Goal: Task Accomplishment & Management: Complete application form

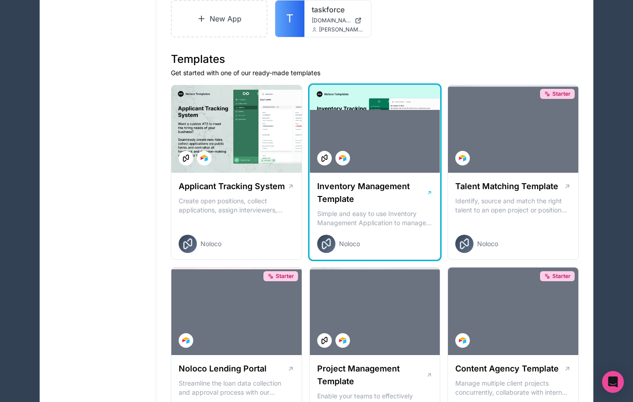
scroll to position [143, 0]
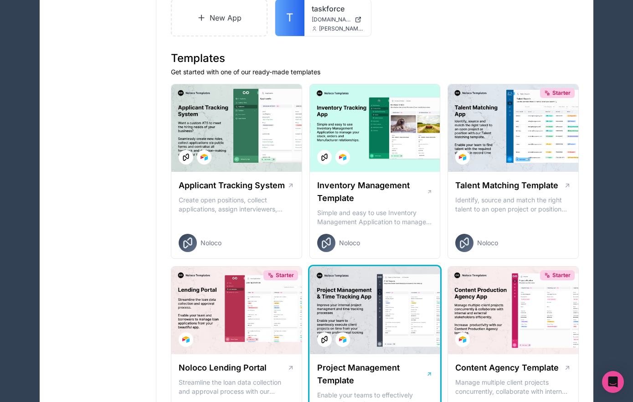
click at [368, 306] on div at bounding box center [375, 311] width 130 height 88
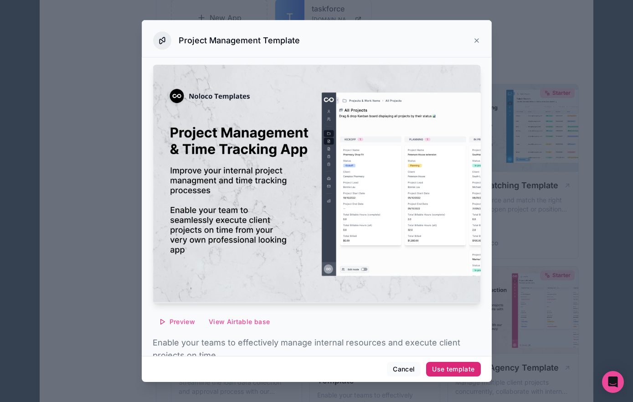
click at [448, 368] on div "Use template" at bounding box center [453, 369] width 42 height 8
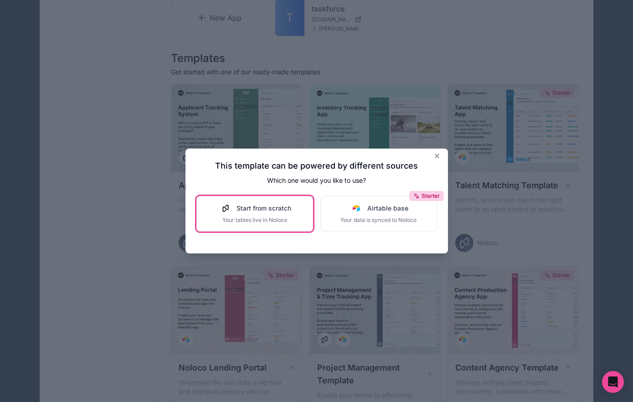
click at [287, 215] on div "Start from scratch Your tables live in Noloco" at bounding box center [254, 214] width 73 height 20
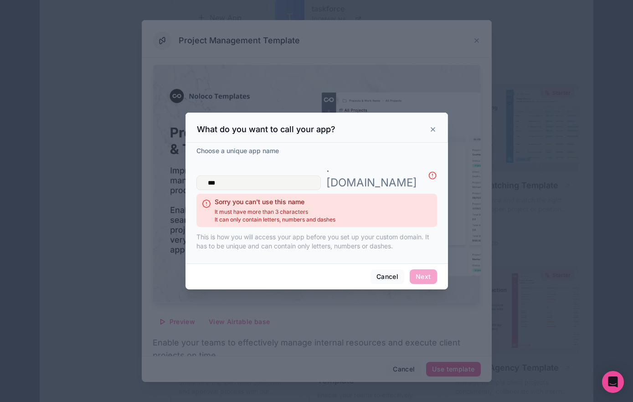
type input "****"
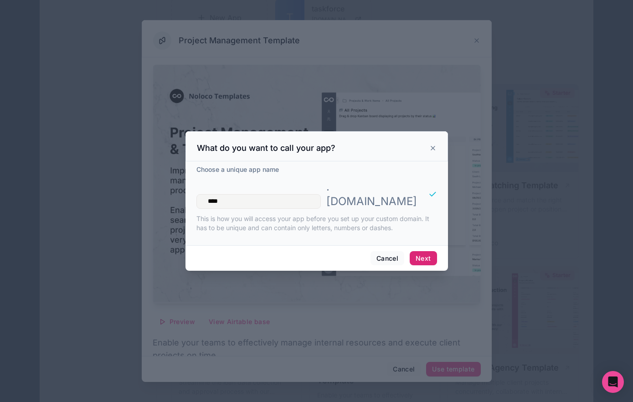
click at [416, 253] on button "Next" at bounding box center [423, 258] width 27 height 15
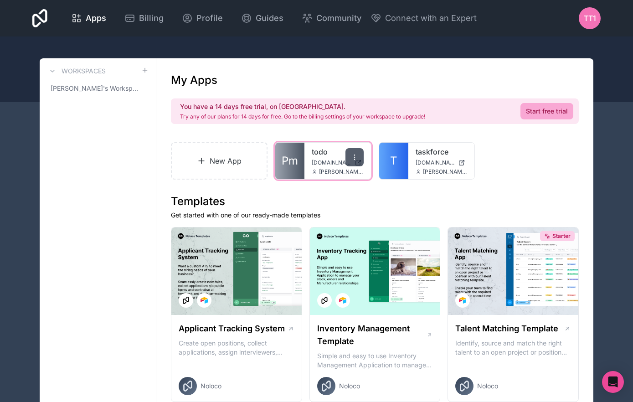
click at [358, 155] on icon at bounding box center [354, 157] width 7 height 7
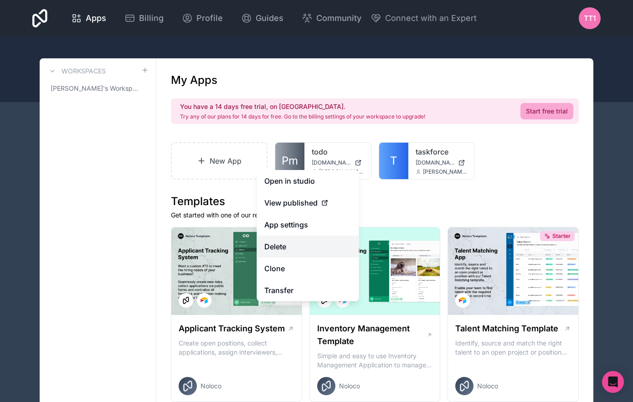
click at [311, 251] on button "Delete" at bounding box center [308, 247] width 102 height 22
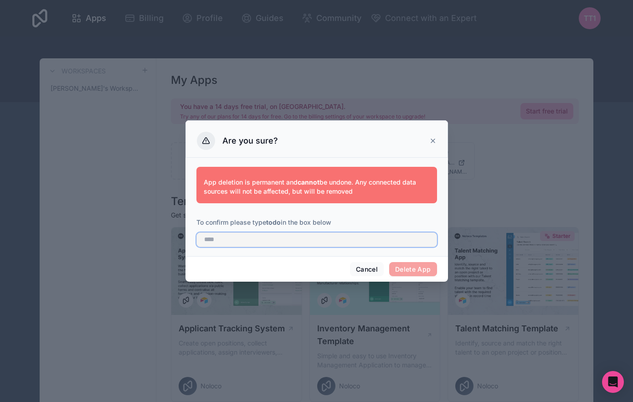
click at [350, 243] on input "text" at bounding box center [317, 240] width 241 height 15
type input "****"
click at [415, 270] on button "Delete App" at bounding box center [413, 269] width 48 height 15
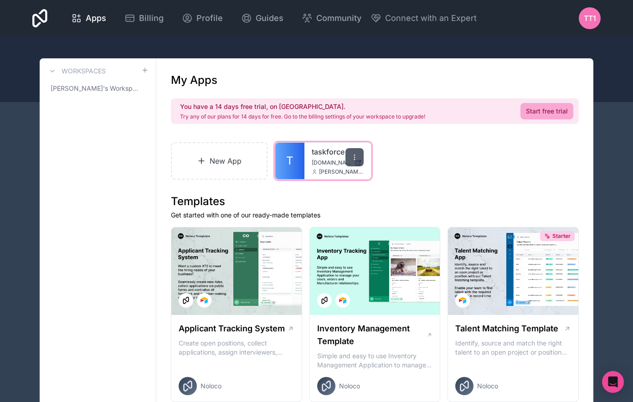
click at [353, 160] on icon at bounding box center [354, 157] width 7 height 7
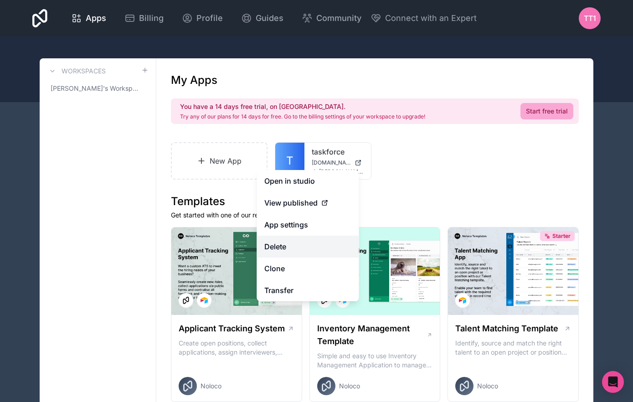
click at [327, 246] on button "Delete" at bounding box center [308, 247] width 102 height 22
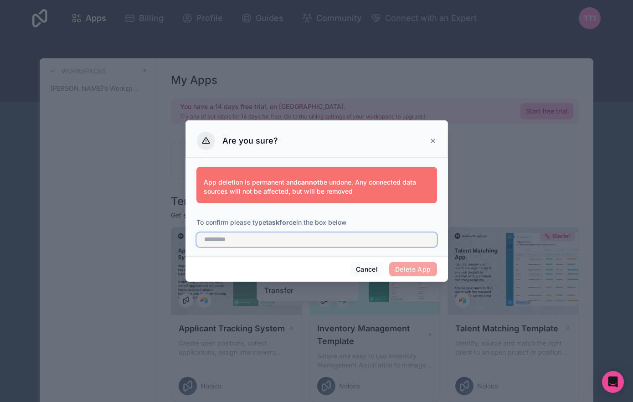
click at [317, 242] on input "text" at bounding box center [317, 240] width 241 height 15
type input "*"
type input "*********"
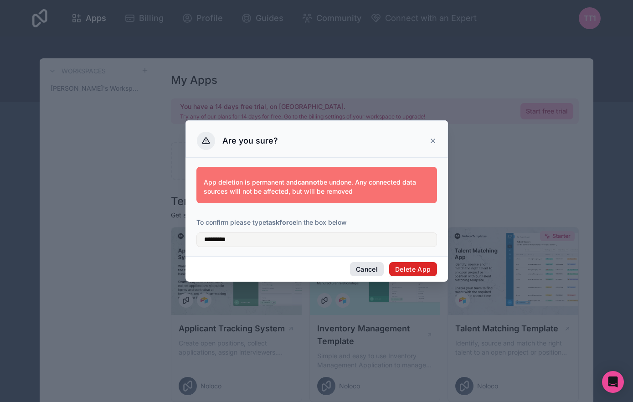
click at [399, 265] on button "Delete App" at bounding box center [413, 269] width 48 height 15
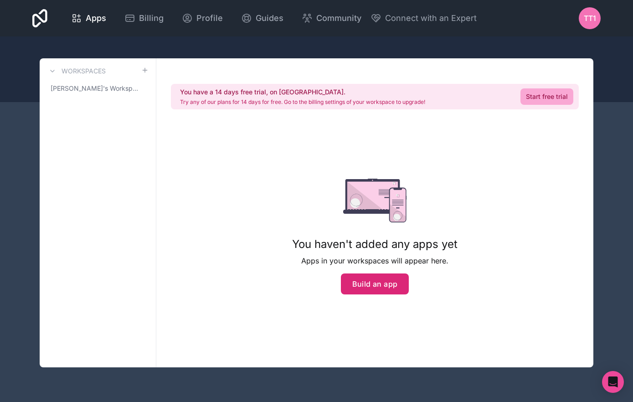
click at [389, 292] on button "Build an app" at bounding box center [375, 284] width 68 height 21
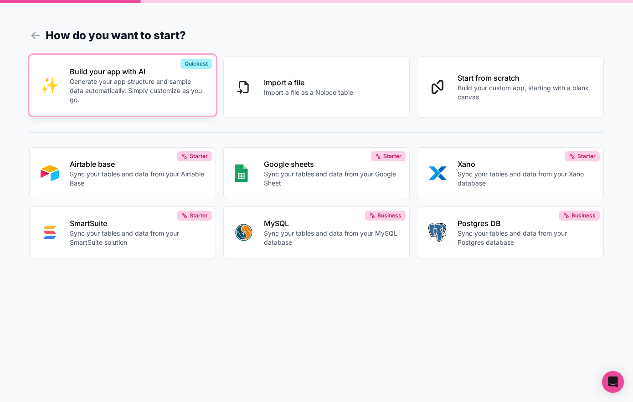
click at [176, 104] on p "Generate your app structure and sample data automatically. Simply customize as …" at bounding box center [137, 90] width 135 height 27
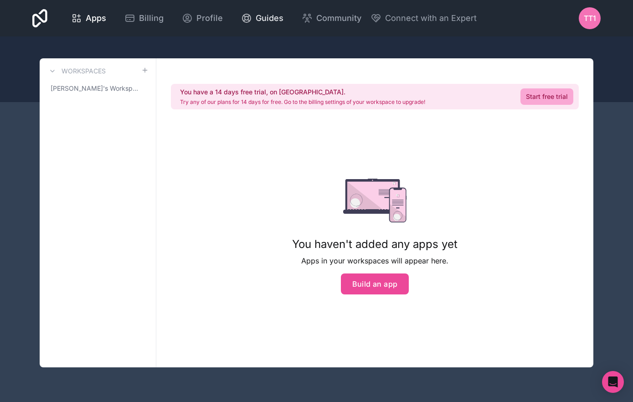
click at [262, 16] on span "Guides" at bounding box center [270, 18] width 28 height 13
click at [404, 19] on span "Connect with an Expert" at bounding box center [431, 18] width 92 height 13
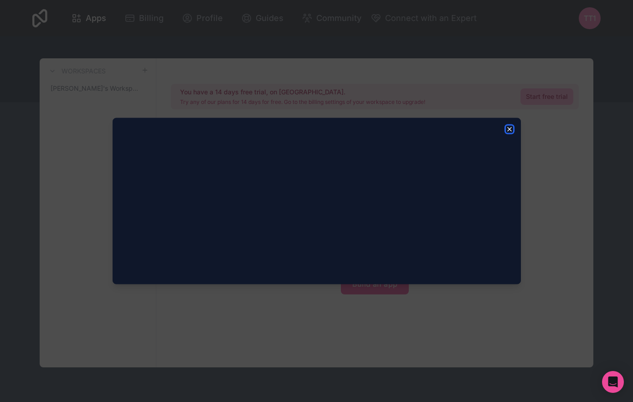
click at [508, 130] on icon "button" at bounding box center [510, 130] width 4 height 4
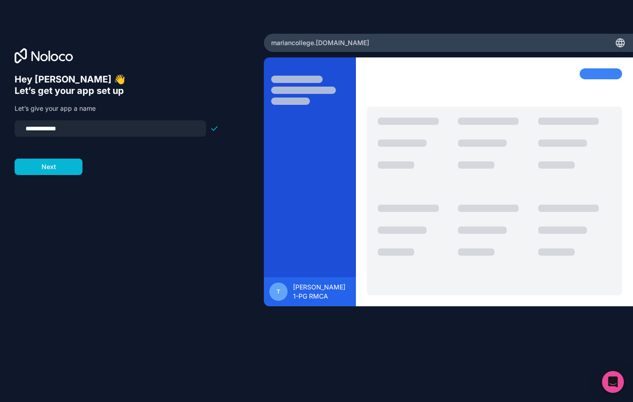
click at [624, 40] on icon at bounding box center [620, 42] width 11 height 11
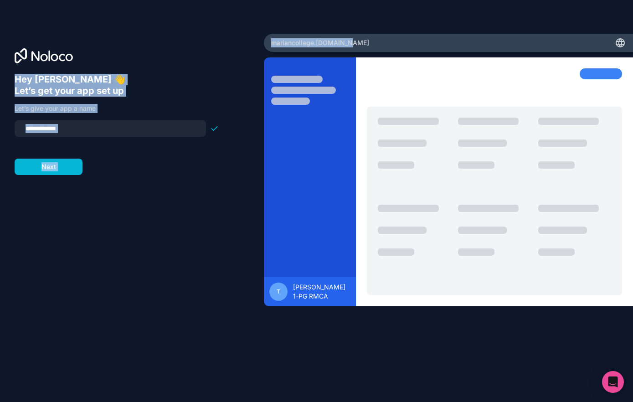
drag, startPoint x: 410, startPoint y: 42, endPoint x: 266, endPoint y: 38, distance: 144.6
click at [261, 37] on div "**********" at bounding box center [316, 201] width 633 height 402
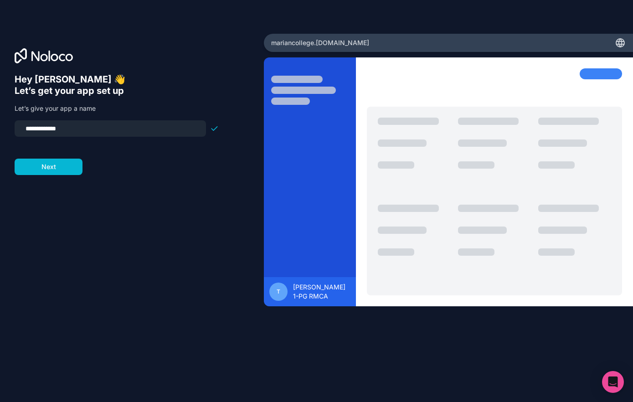
click at [329, 43] on span "mariancollege .[DOMAIN_NAME]" at bounding box center [320, 42] width 98 height 9
click at [356, 42] on div "mariancollege .noloco.co" at bounding box center [448, 43] width 369 height 18
click at [622, 40] on icon at bounding box center [620, 42] width 11 height 11
drag, startPoint x: 87, startPoint y: 126, endPoint x: 8, endPoint y: 119, distance: 79.2
click at [8, 119] on div "**********" at bounding box center [132, 201] width 264 height 335
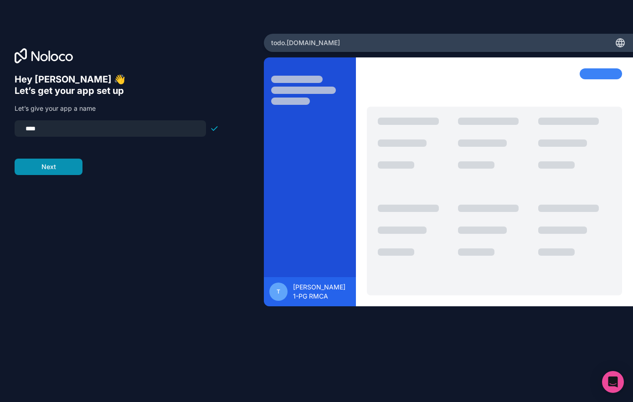
type input "****"
click at [42, 174] on button "Next" at bounding box center [49, 167] width 68 height 16
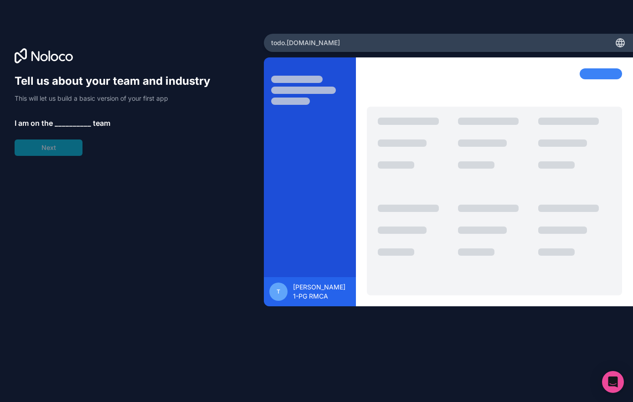
click at [70, 123] on span "__________" at bounding box center [73, 123] width 36 height 11
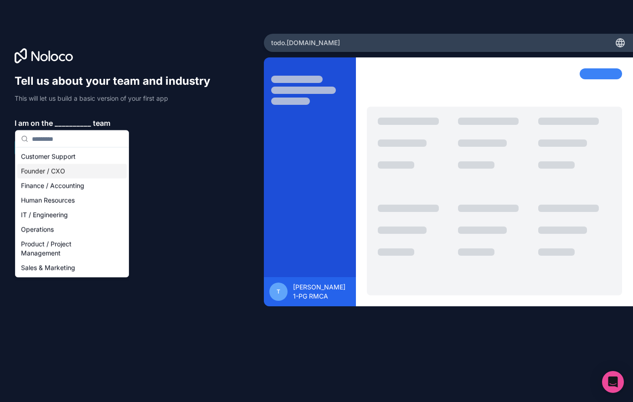
click at [50, 170] on div "Founder / CXO" at bounding box center [71, 171] width 109 height 15
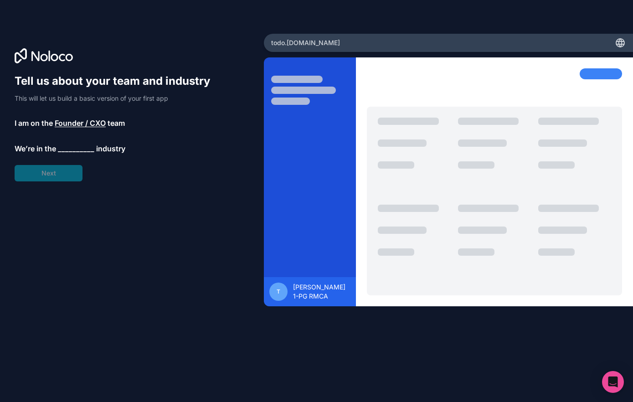
click at [67, 146] on span "__________" at bounding box center [76, 148] width 36 height 11
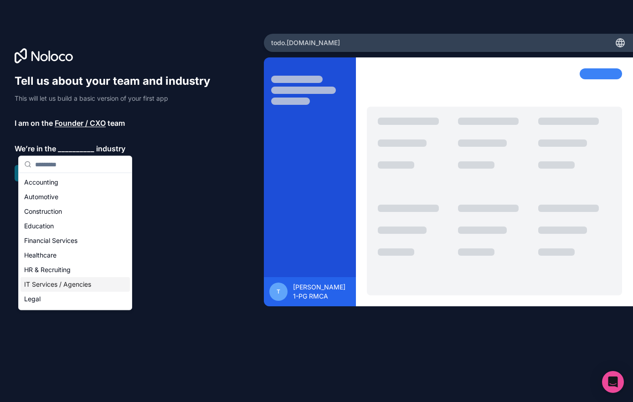
click at [57, 282] on div "IT Services / Agencies" at bounding box center [75, 284] width 109 height 15
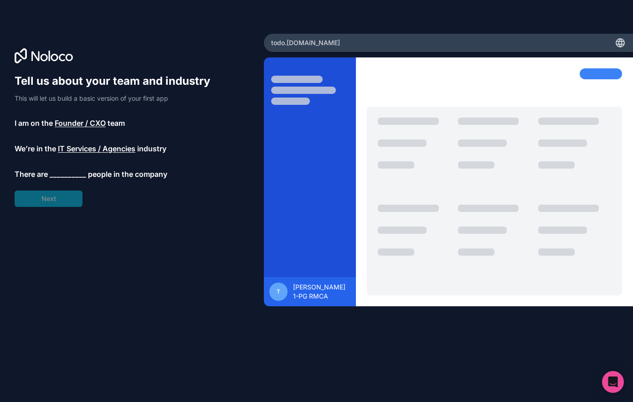
click at [70, 171] on span "__________" at bounding box center [68, 174] width 36 height 11
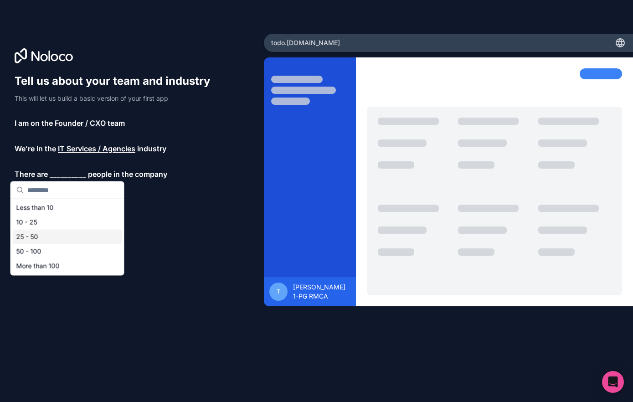
click at [48, 235] on div "25 - 50" at bounding box center [67, 237] width 109 height 15
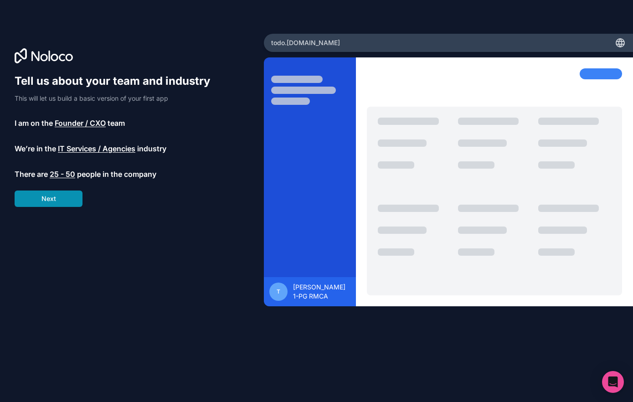
click at [60, 202] on button "Next" at bounding box center [49, 199] width 68 height 16
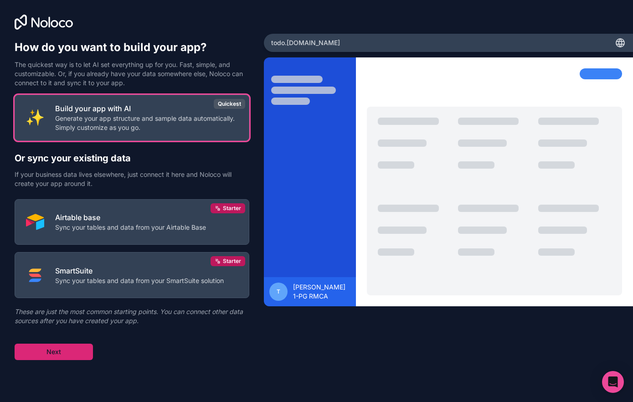
click at [79, 354] on button "Next" at bounding box center [54, 352] width 78 height 16
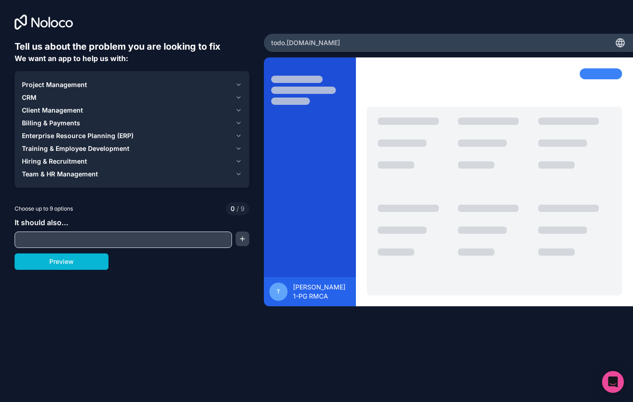
click at [124, 81] on div "Project Management" at bounding box center [127, 84] width 210 height 9
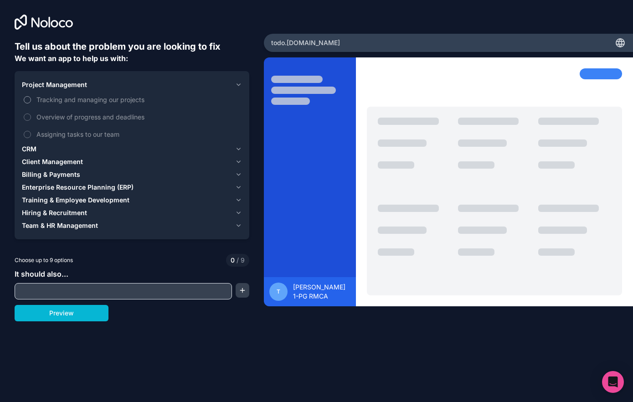
click at [67, 98] on span "Tracking and managing our projects" at bounding box center [138, 100] width 204 height 10
click at [31, 98] on button "Tracking and managing our projects" at bounding box center [27, 99] width 7 height 7
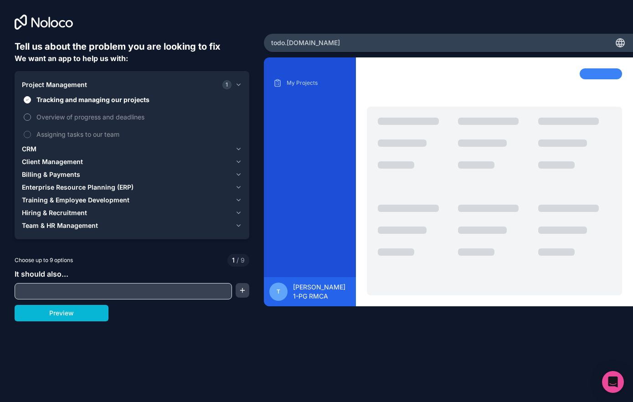
click at [55, 117] on span "Overview of progress and deadlines" at bounding box center [138, 117] width 204 height 10
click at [31, 117] on button "Overview of progress and deadlines" at bounding box center [27, 117] width 7 height 7
click at [62, 135] on span "Assigning tasks to our team" at bounding box center [138, 135] width 204 height 10
click at [31, 135] on button "Assigning tasks to our team" at bounding box center [27, 134] width 7 height 7
click at [84, 313] on button "Preview" at bounding box center [62, 313] width 94 height 16
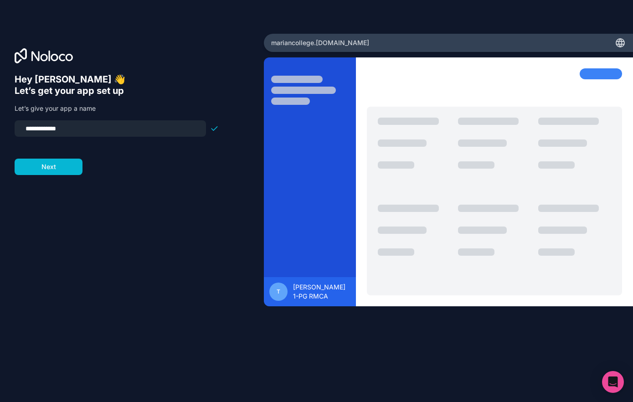
drag, startPoint x: 111, startPoint y: 130, endPoint x: 5, endPoint y: 127, distance: 106.3
click at [5, 127] on div "**********" at bounding box center [132, 201] width 264 height 335
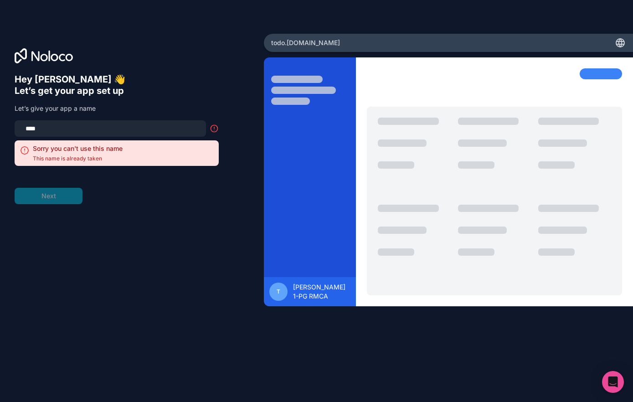
drag, startPoint x: 63, startPoint y: 130, endPoint x: 8, endPoint y: 129, distance: 55.2
click at [8, 129] on div "Hey Tony Thomas 👋 Let’s get your app set up Let’s give your app a name **** Sor…" at bounding box center [132, 201] width 264 height 335
type input "********"
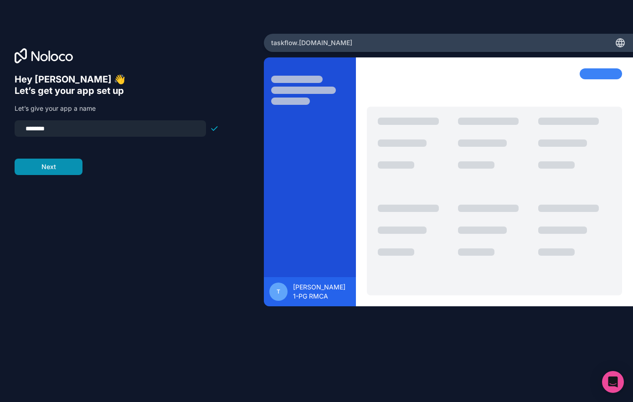
click at [57, 170] on button "Next" at bounding box center [49, 167] width 68 height 16
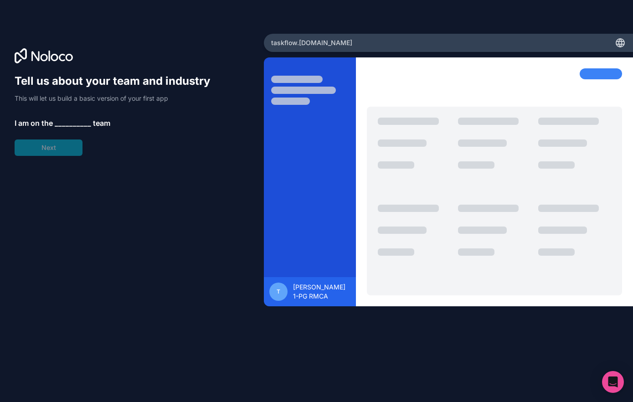
click at [84, 122] on span "__________" at bounding box center [73, 123] width 36 height 11
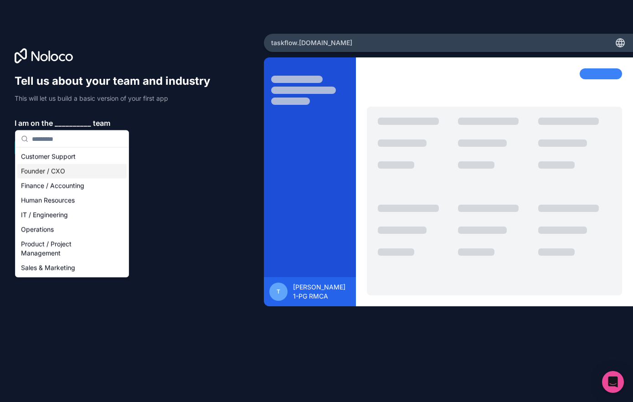
click at [65, 166] on div "Founder / CXO" at bounding box center [71, 171] width 109 height 15
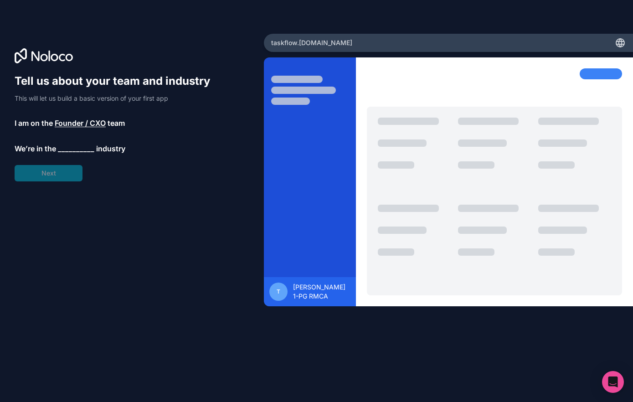
click at [78, 155] on div "Tell us about your team and industry This will let us build a basic version of …" at bounding box center [117, 128] width 204 height 108
click at [80, 150] on span "__________" at bounding box center [76, 148] width 36 height 11
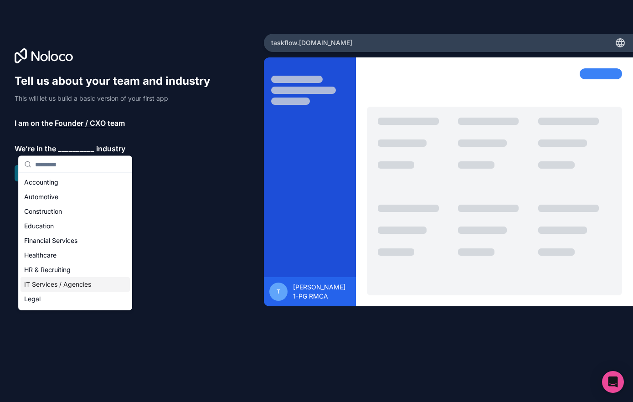
click at [62, 279] on div "IT Services / Agencies" at bounding box center [75, 284] width 109 height 15
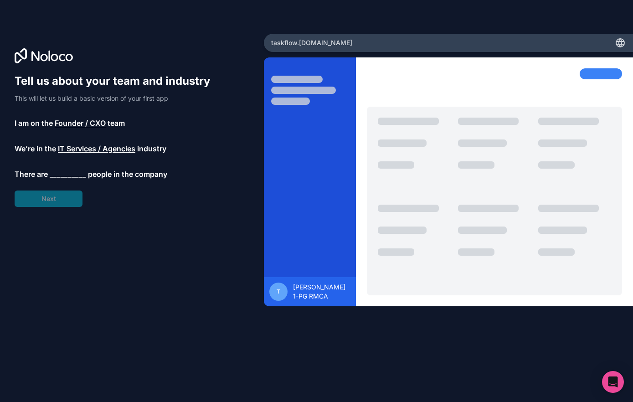
click at [66, 174] on span "__________" at bounding box center [68, 174] width 36 height 11
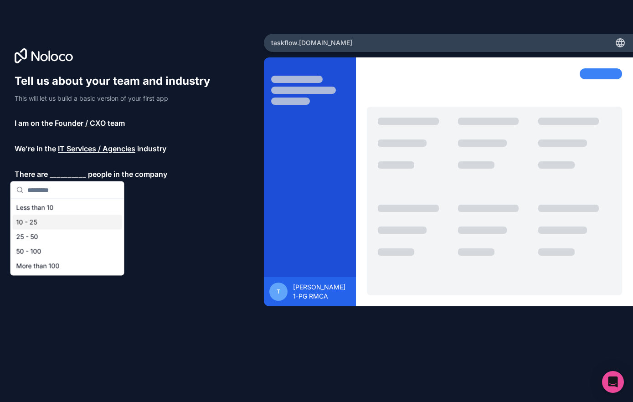
drag, startPoint x: 51, startPoint y: 225, endPoint x: 56, endPoint y: 225, distance: 4.6
click at [51, 225] on div "10 - 25" at bounding box center [67, 222] width 109 height 15
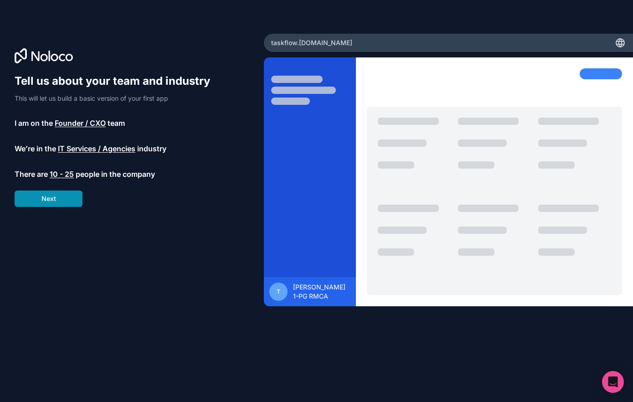
click at [60, 200] on button "Next" at bounding box center [49, 199] width 68 height 16
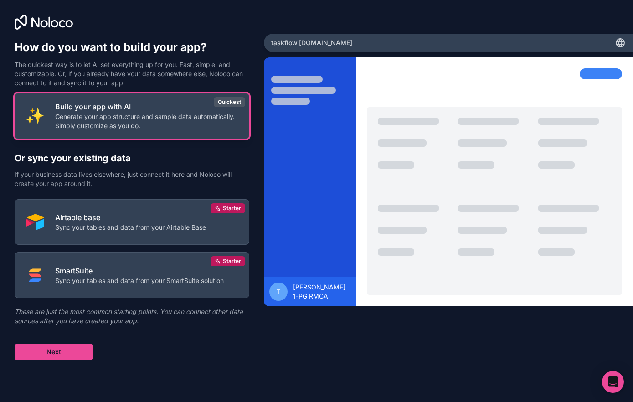
click at [175, 125] on p "Generate your app structure and sample data automatically. Simply customize as …" at bounding box center [146, 121] width 183 height 18
click at [201, 106] on p "Build your app with AI" at bounding box center [146, 106] width 183 height 11
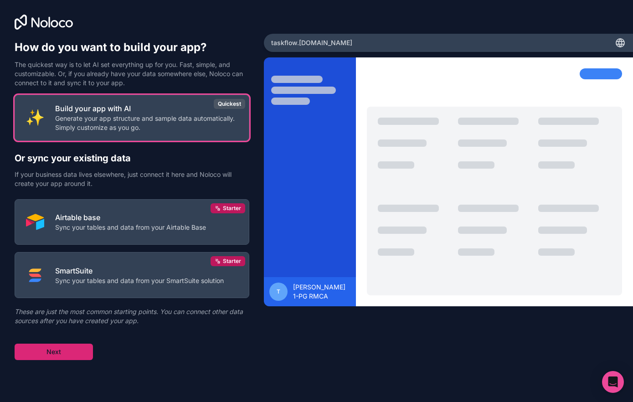
click at [77, 358] on button "Next" at bounding box center [54, 352] width 78 height 16
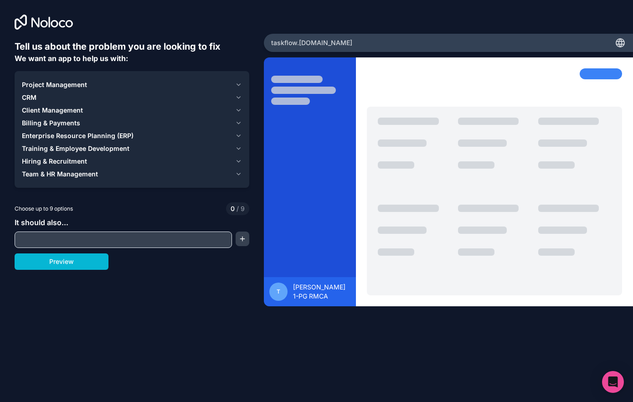
click at [81, 85] on span "Project Management" at bounding box center [54, 84] width 65 height 9
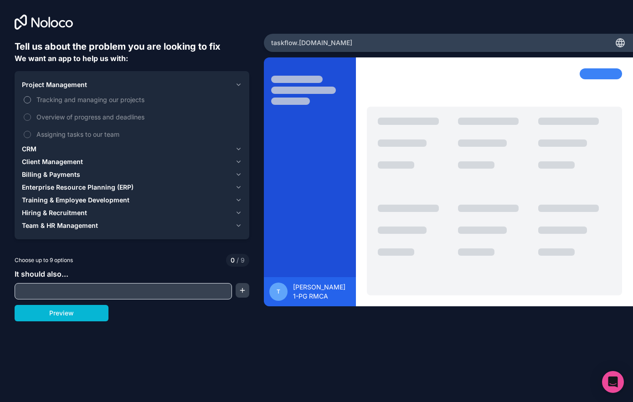
click at [56, 98] on span "Tracking and managing our projects" at bounding box center [138, 100] width 204 height 10
click at [31, 98] on button "Tracking and managing our projects" at bounding box center [27, 99] width 7 height 7
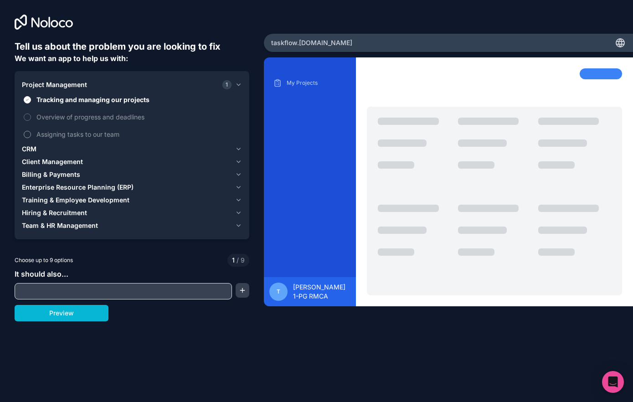
drag, startPoint x: 53, startPoint y: 117, endPoint x: 55, endPoint y: 130, distance: 12.9
click at [53, 117] on span "Overview of progress and deadlines" at bounding box center [138, 117] width 204 height 10
click at [31, 117] on button "Overview of progress and deadlines" at bounding box center [27, 117] width 7 height 7
click at [55, 132] on span "Assigning tasks to our team" at bounding box center [138, 135] width 204 height 10
click at [31, 132] on button "Assigning tasks to our team" at bounding box center [27, 134] width 7 height 7
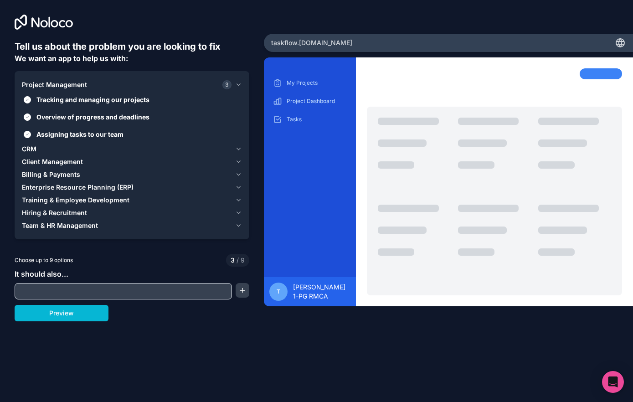
click at [88, 319] on button "Preview" at bounding box center [62, 313] width 94 height 16
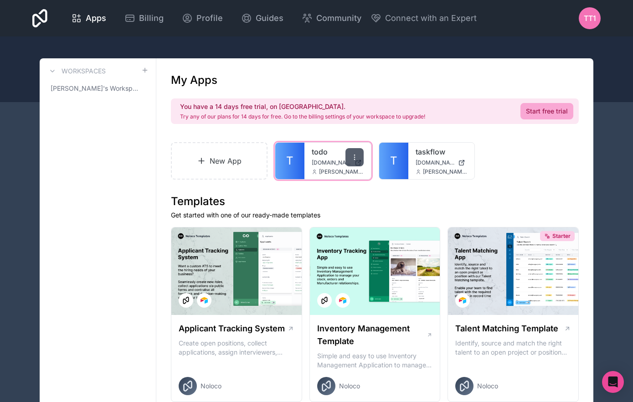
click at [356, 157] on icon at bounding box center [354, 157] width 7 height 7
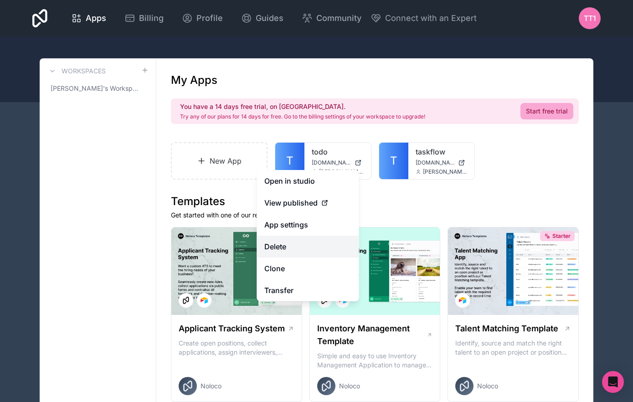
click at [307, 248] on button "Delete" at bounding box center [308, 247] width 102 height 22
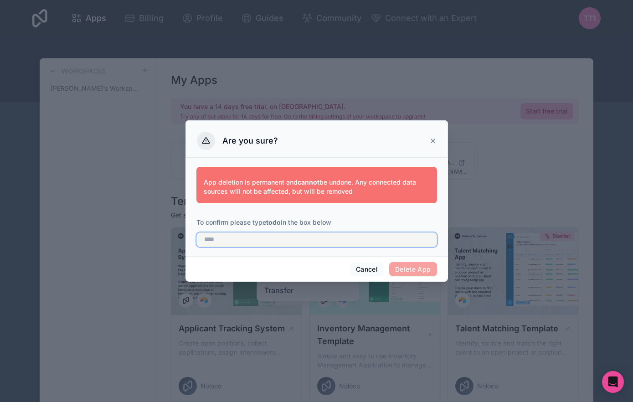
click at [311, 243] on input "text" at bounding box center [317, 240] width 241 height 15
type input "****"
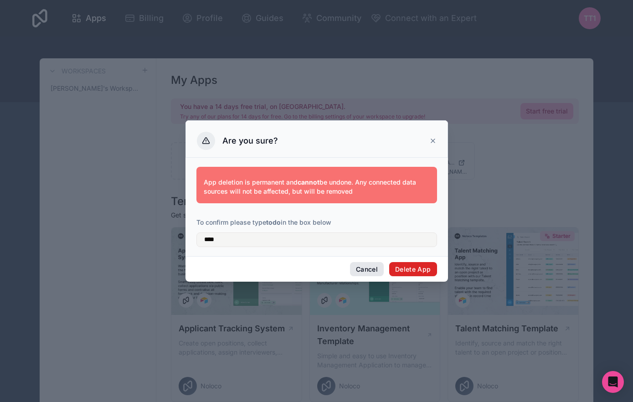
click at [395, 270] on button "Delete App" at bounding box center [413, 269] width 48 height 15
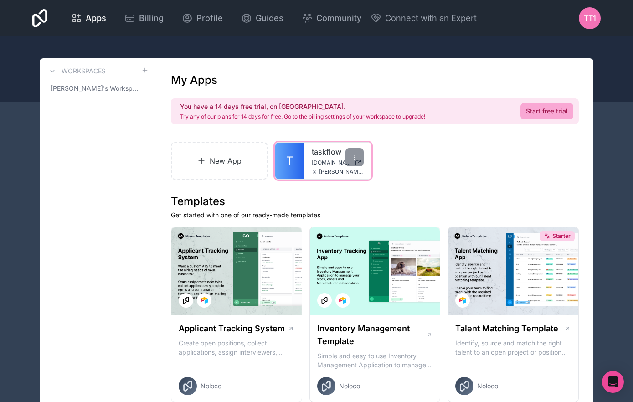
click at [323, 154] on link "taskflow" at bounding box center [338, 151] width 52 height 11
click at [332, 162] on span "[DOMAIN_NAME]" at bounding box center [331, 162] width 39 height 7
click at [301, 161] on link "T" at bounding box center [289, 161] width 29 height 36
click at [359, 156] on div at bounding box center [355, 157] width 18 height 18
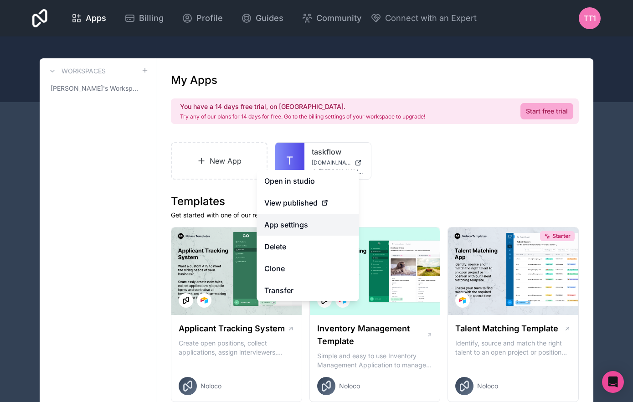
click at [307, 220] on link "App settings" at bounding box center [308, 225] width 102 height 22
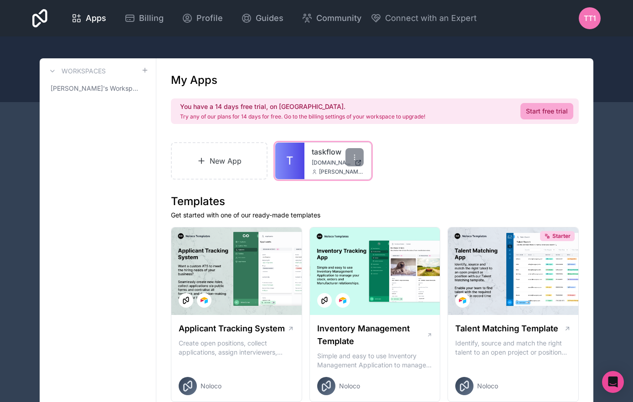
click at [317, 154] on link "taskflow" at bounding box center [338, 151] width 52 height 11
click at [356, 158] on icon at bounding box center [354, 157] width 7 height 7
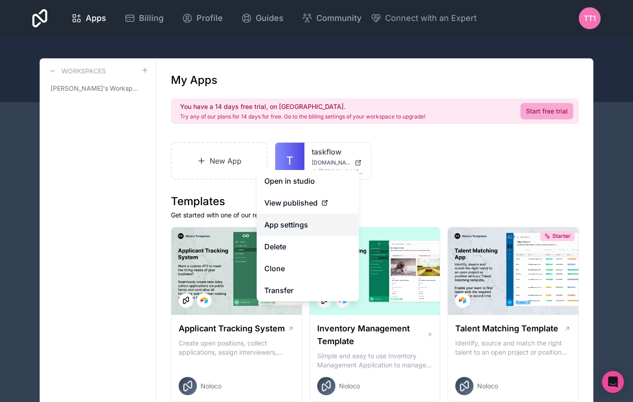
click at [311, 223] on link "App settings" at bounding box center [308, 225] width 102 height 22
